Goal: Information Seeking & Learning: Learn about a topic

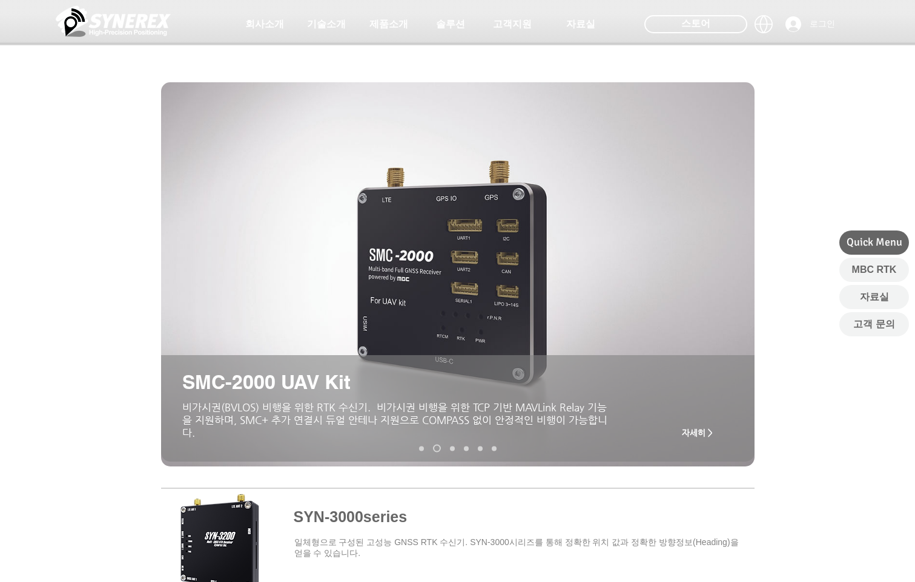
click at [82, 26] on img at bounding box center [113, 21] width 115 height 36
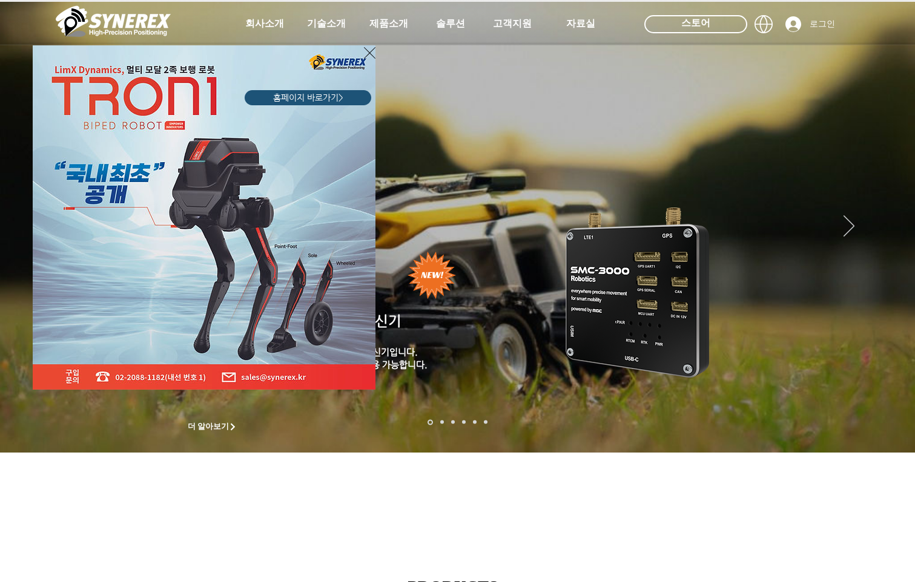
click at [371, 54] on icon "사이트로 돌아가기" at bounding box center [370, 52] width 12 height 15
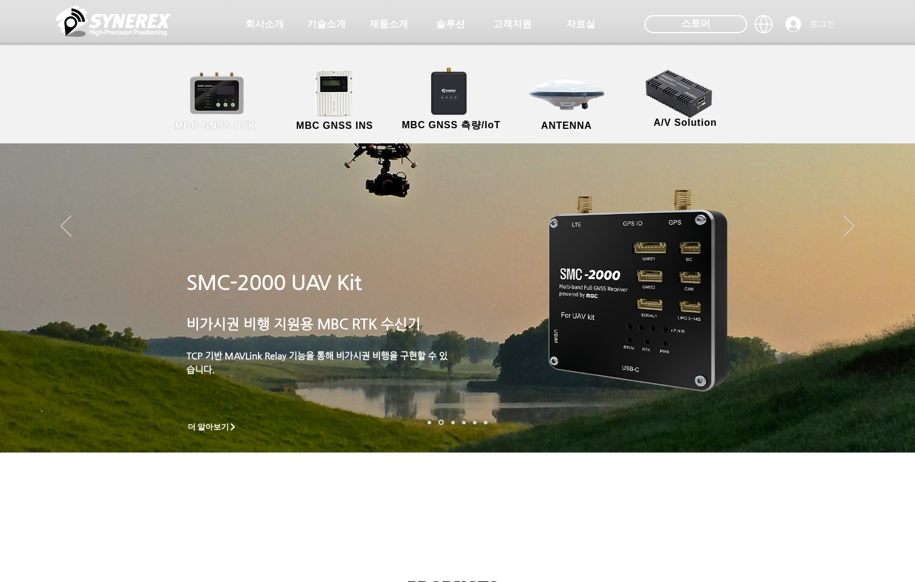
click at [192, 111] on link "MBC GNSS RTK" at bounding box center [215, 102] width 109 height 64
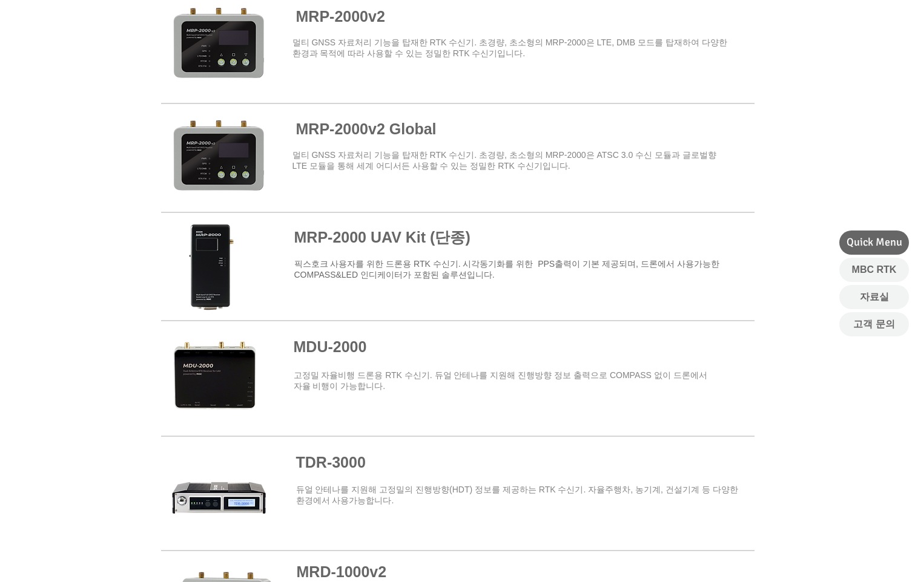
scroll to position [1211, 0]
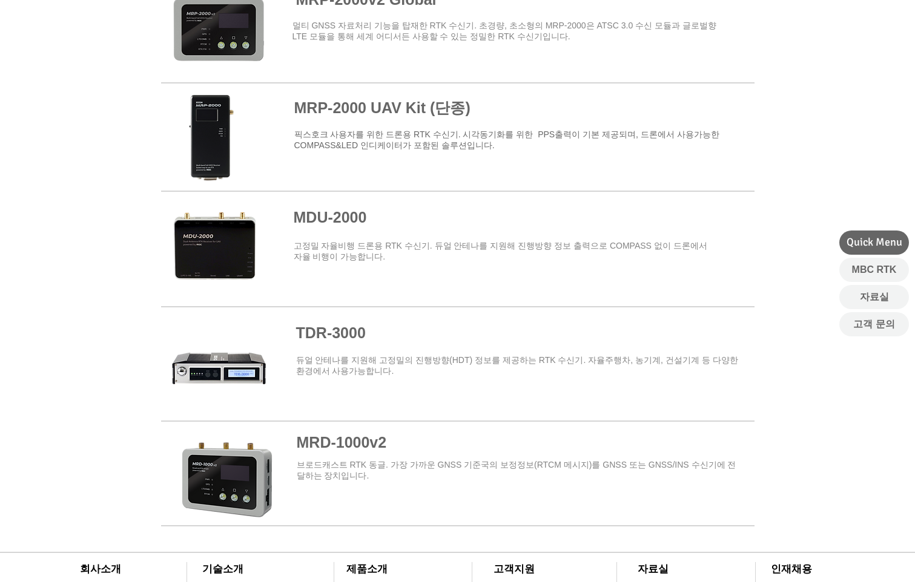
click at [447, 458] on span at bounding box center [457, 477] width 593 height 97
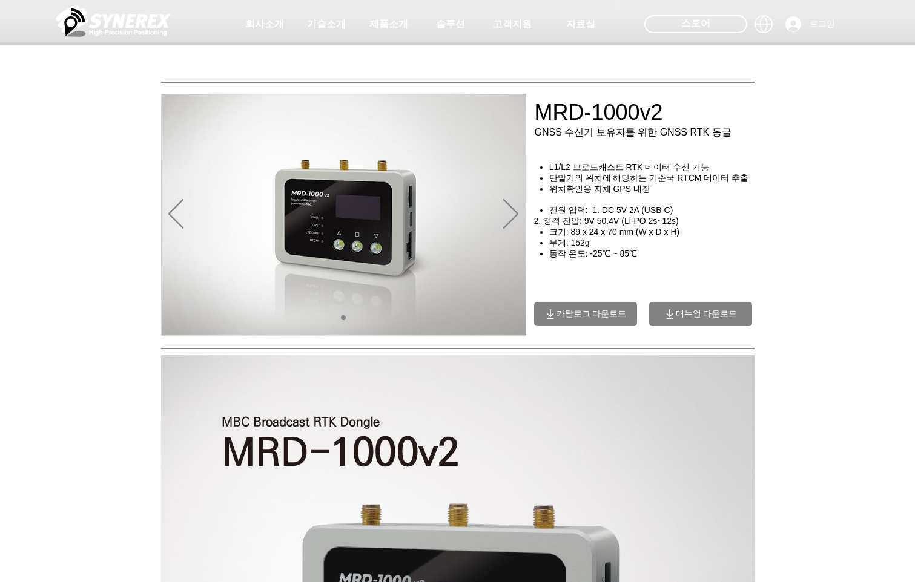
click at [686, 312] on span "매뉴얼 다운로드" at bounding box center [700, 314] width 103 height 24
click at [731, 263] on div "main content" at bounding box center [457, 260] width 915 height 151
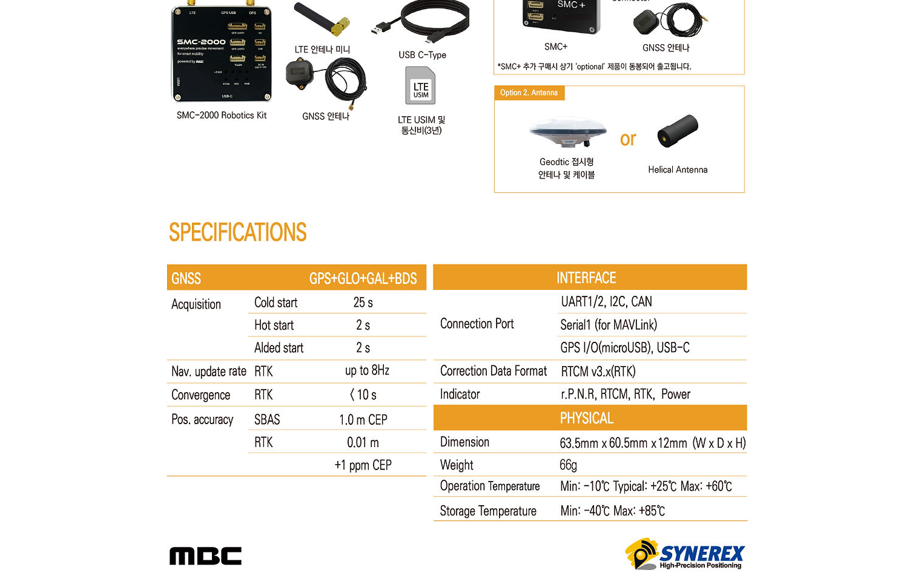
scroll to position [6235, 0]
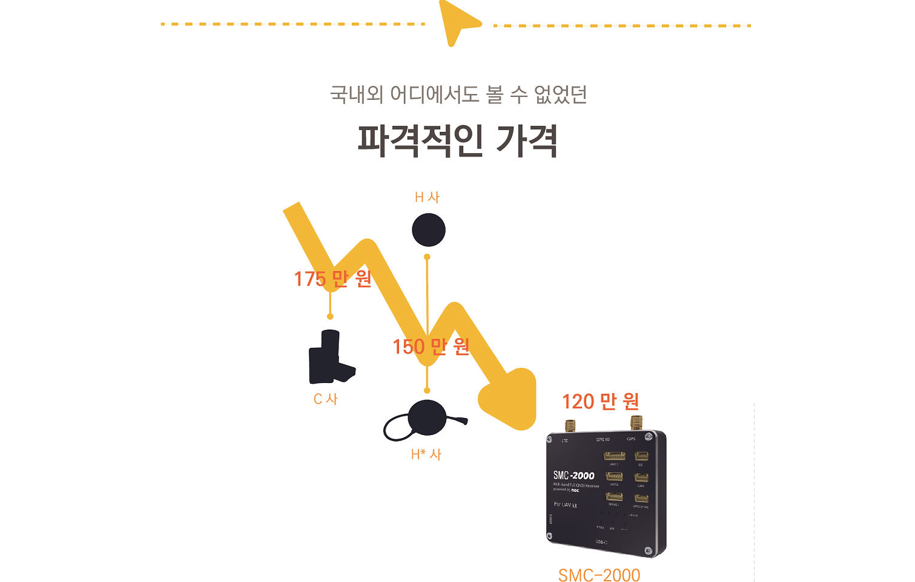
scroll to position [1937, 0]
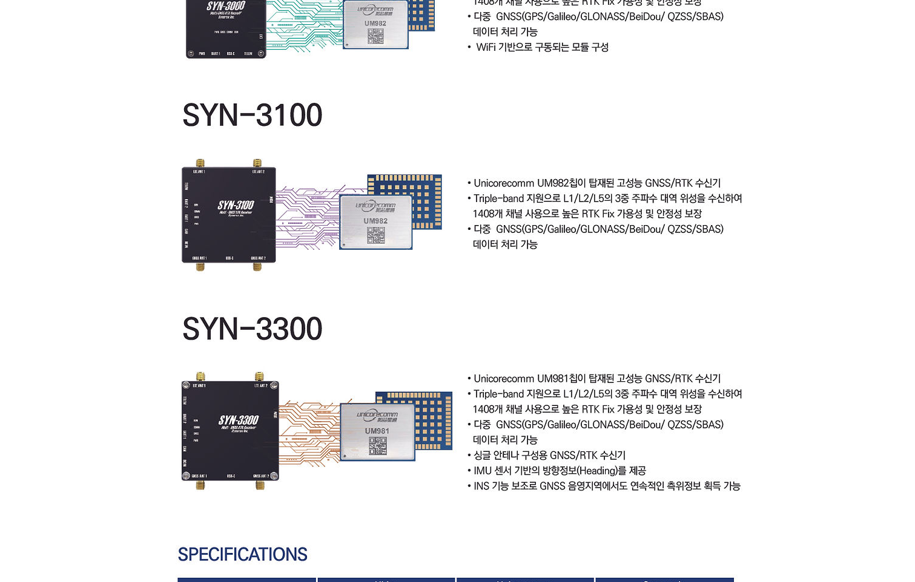
scroll to position [3269, 0]
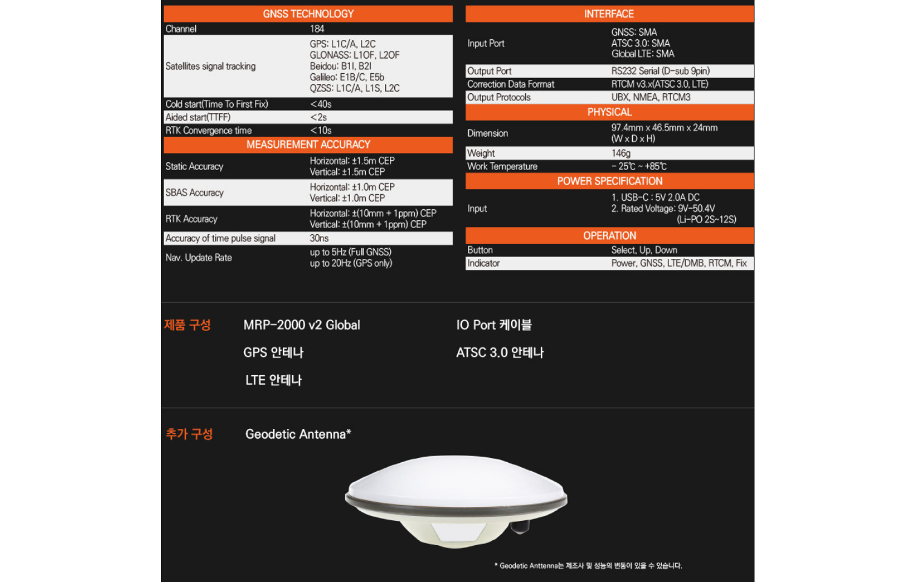
scroll to position [2791, 0]
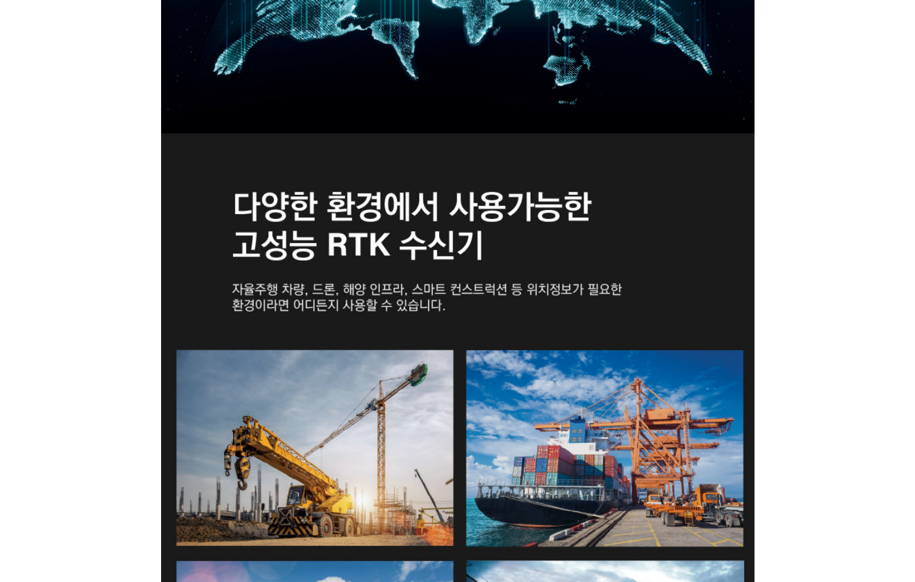
drag, startPoint x: 907, startPoint y: 499, endPoint x: 863, endPoint y: 152, distance: 350.2
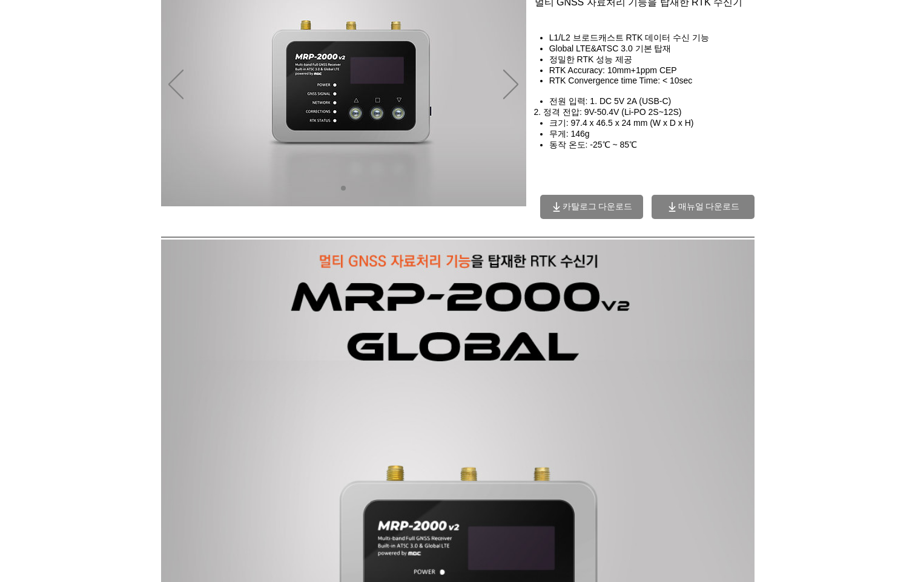
scroll to position [0, 0]
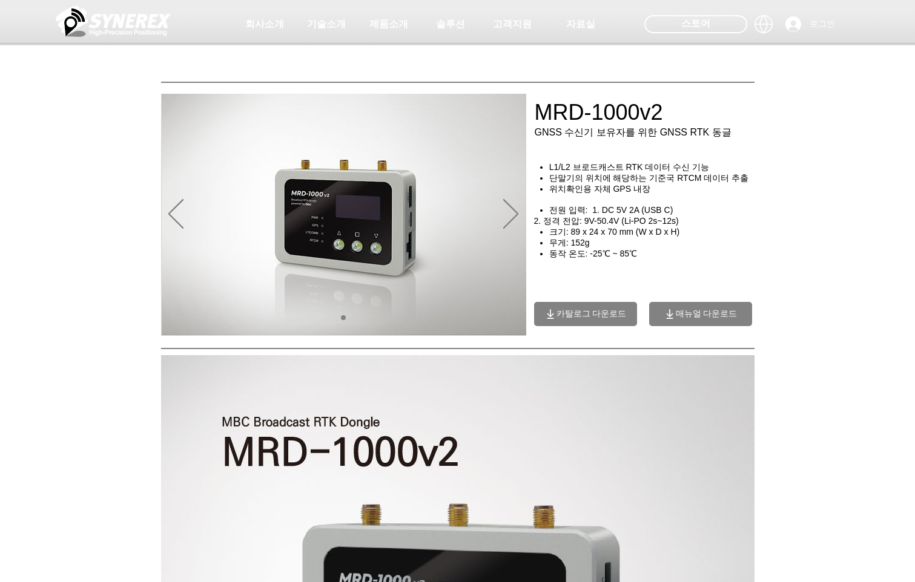
scroll to position [363, 0]
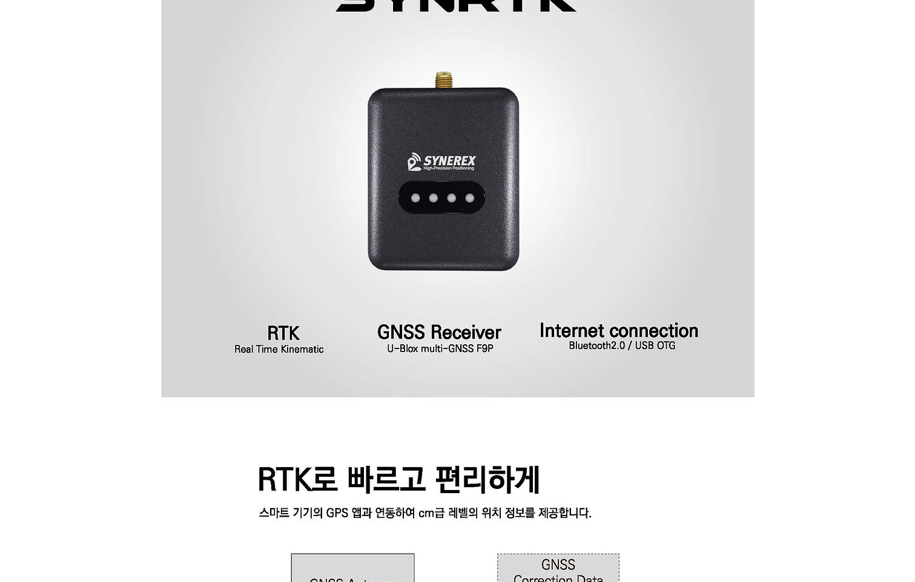
scroll to position [424, 0]
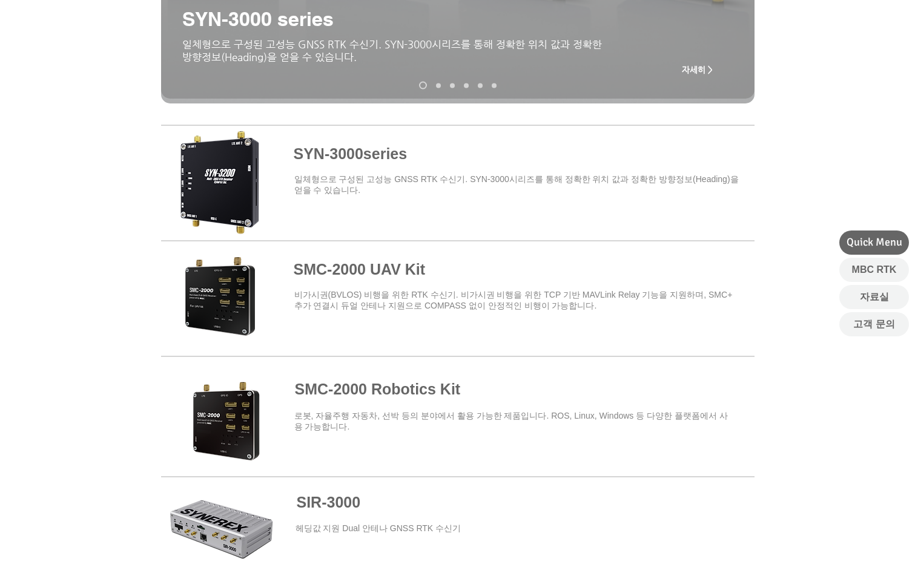
scroll to position [726, 0]
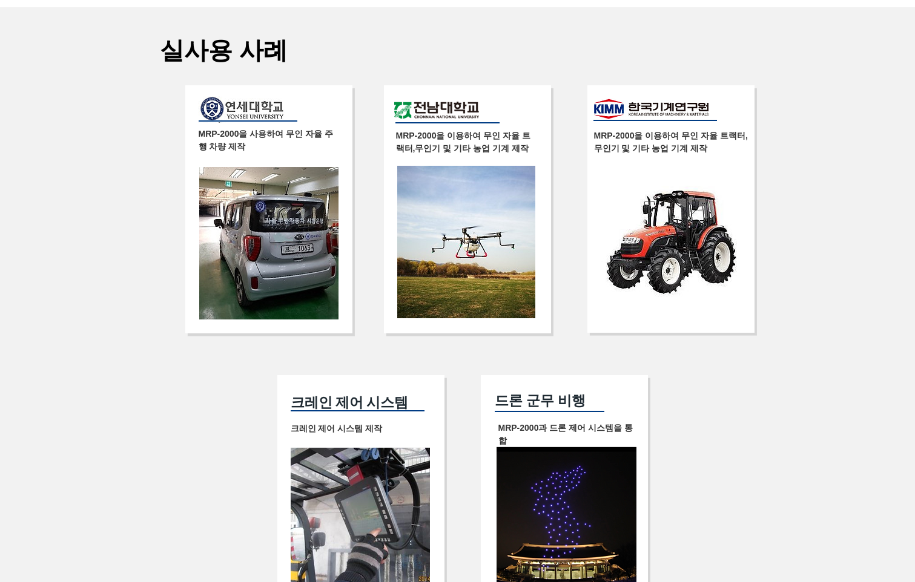
scroll to position [1816, 0]
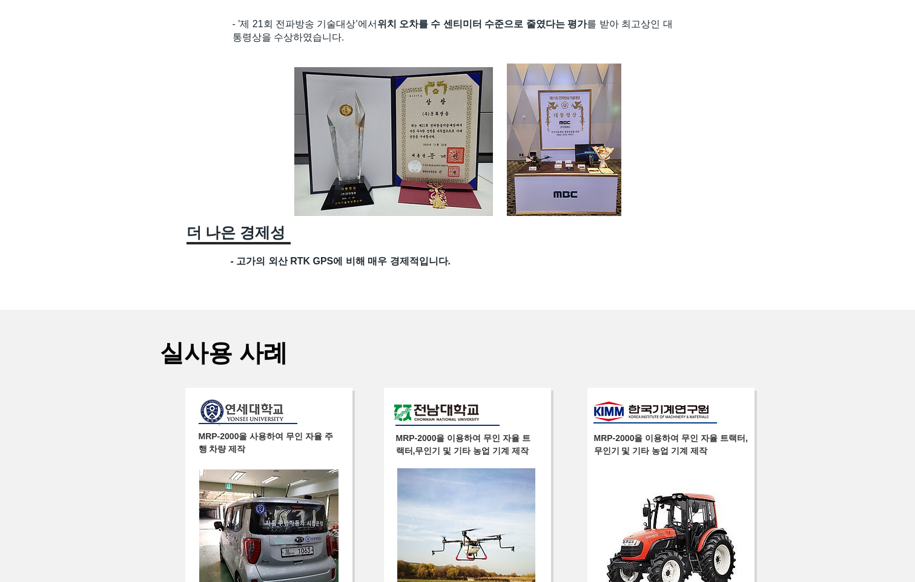
drag, startPoint x: 708, startPoint y: 318, endPoint x: 643, endPoint y: 320, distance: 64.2
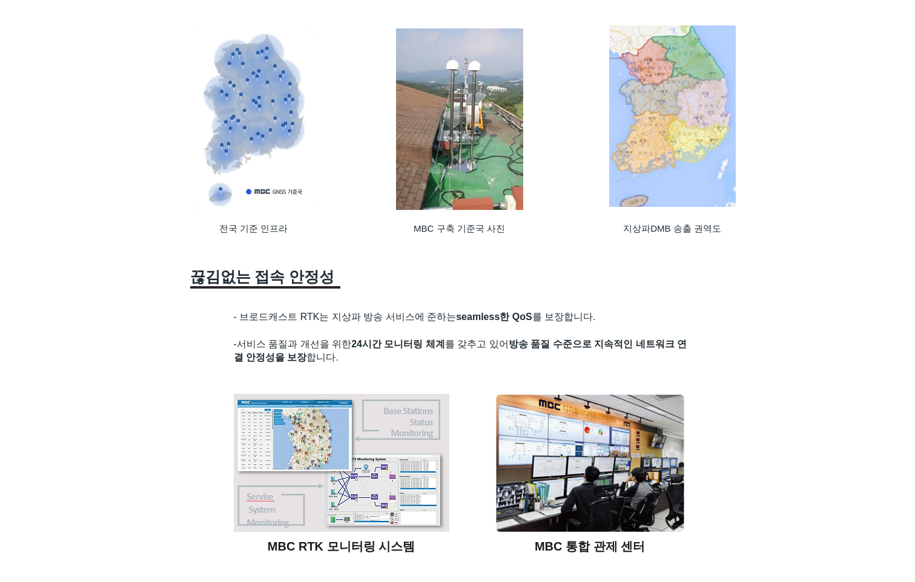
scroll to position [0, 0]
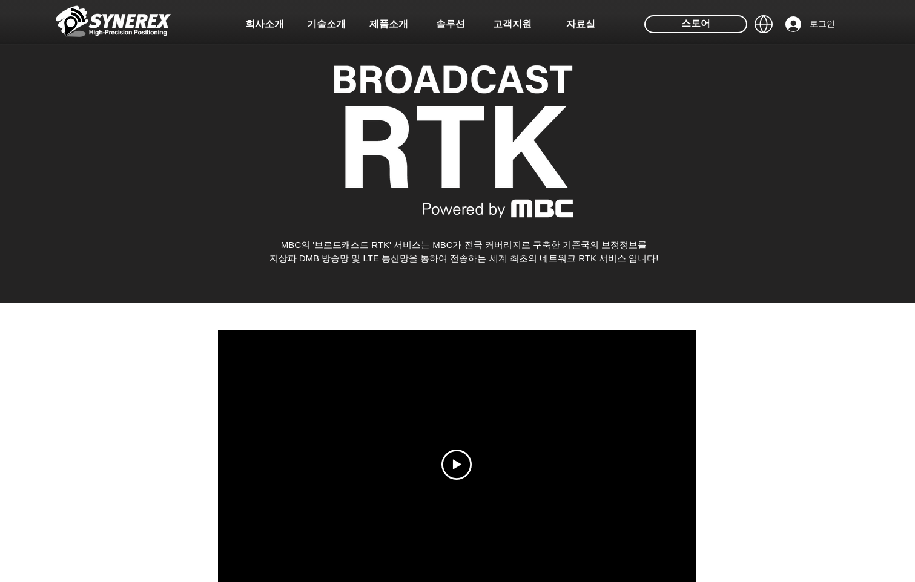
drag, startPoint x: 797, startPoint y: 443, endPoint x: 602, endPoint y: 133, distance: 365.8
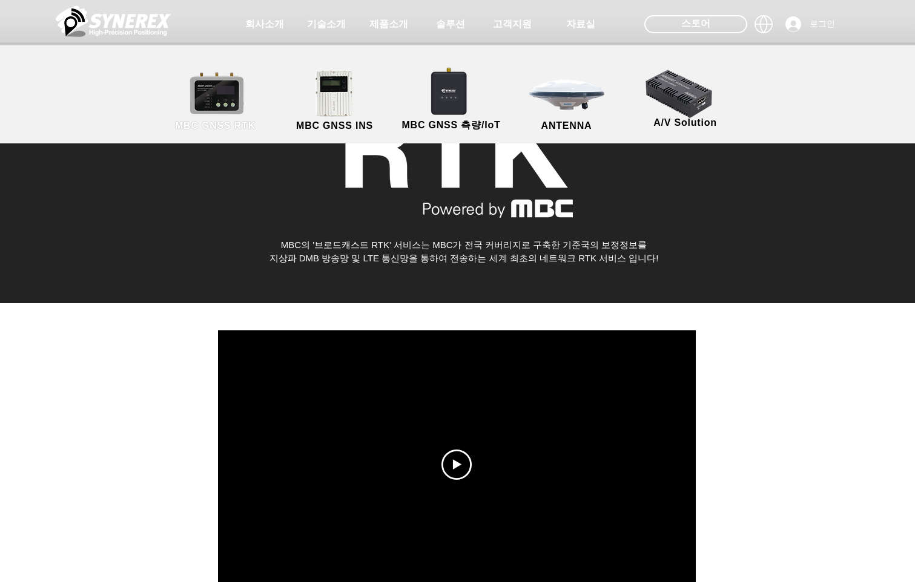
click at [234, 95] on link "MBC GNSS RTK" at bounding box center [215, 102] width 109 height 64
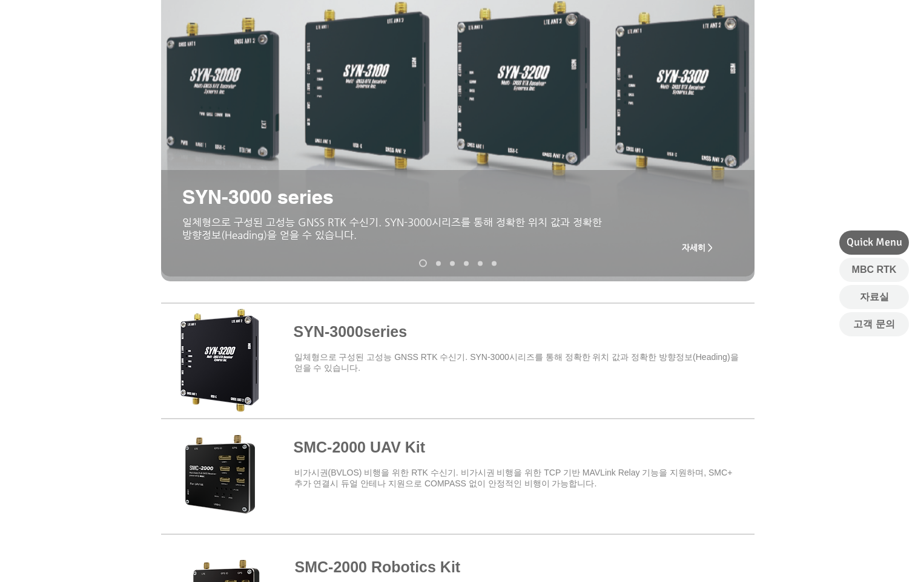
scroll to position [363, 0]
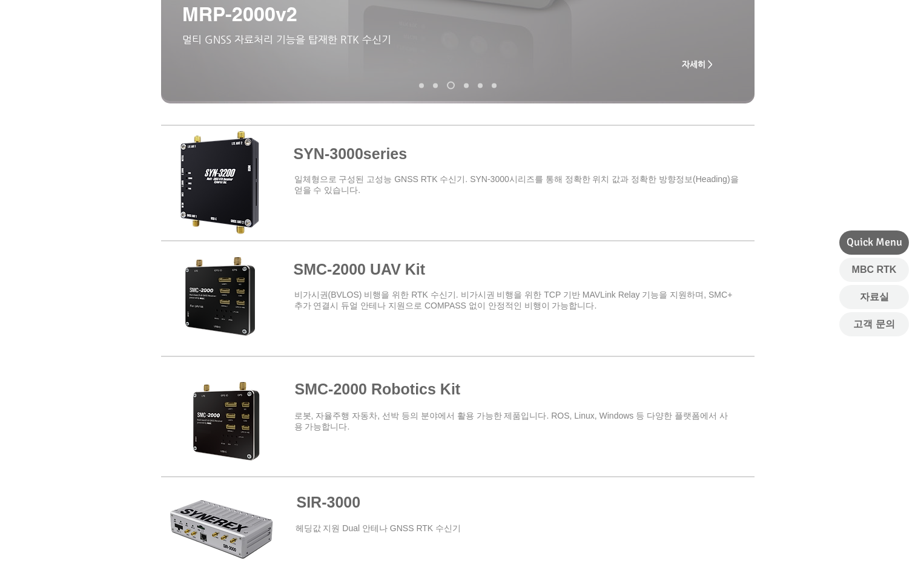
click at [819, 133] on div at bounding box center [457, 291] width 915 height 355
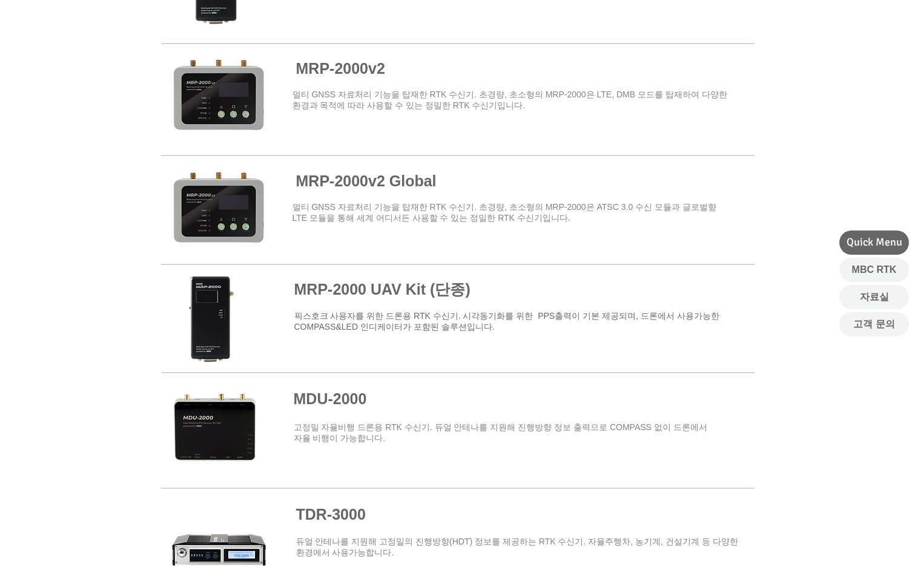
scroll to position [1392, 0]
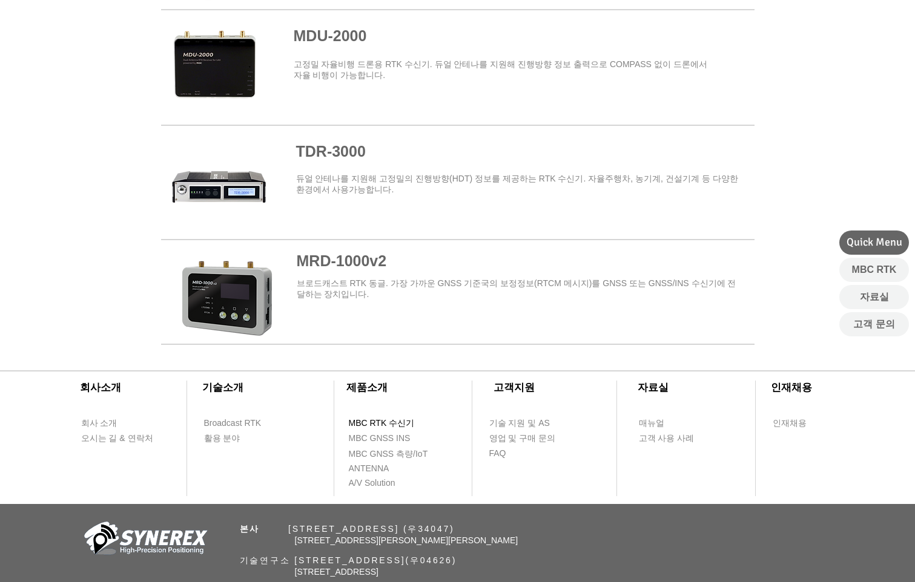
click at [401, 427] on span "MBC RTK 수신기" at bounding box center [382, 424] width 66 height 12
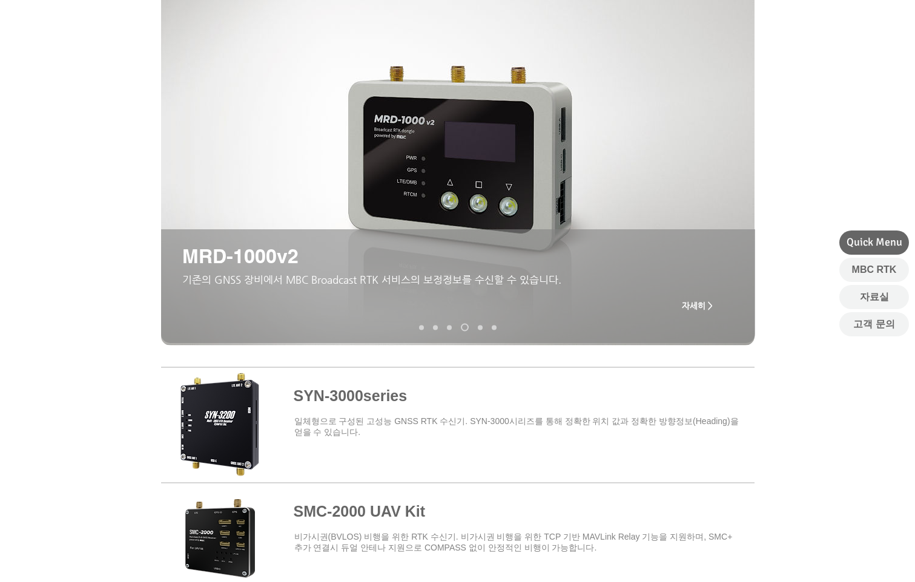
scroll to position [0, 0]
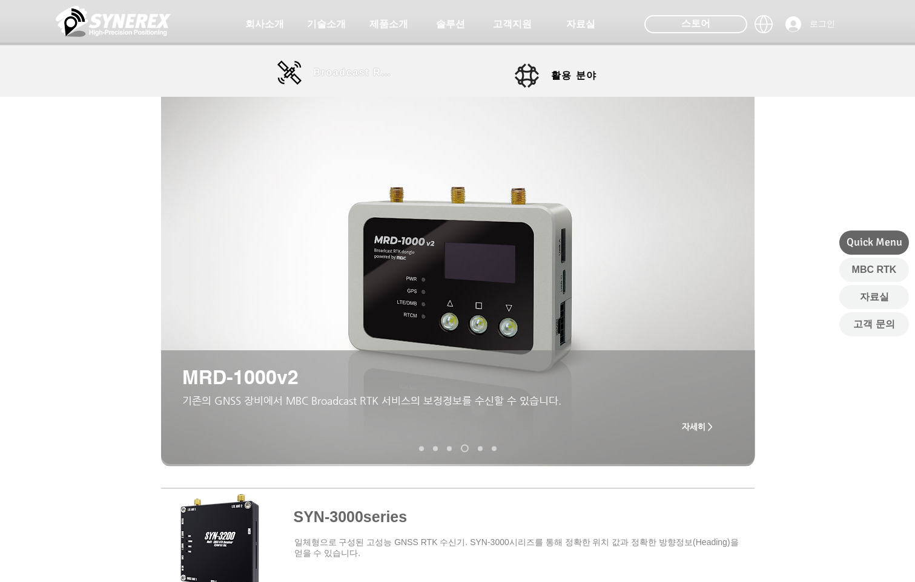
click at [363, 74] on span "Broadcast RTK" at bounding box center [355, 72] width 82 height 11
